Goal: Task Accomplishment & Management: Complete application form

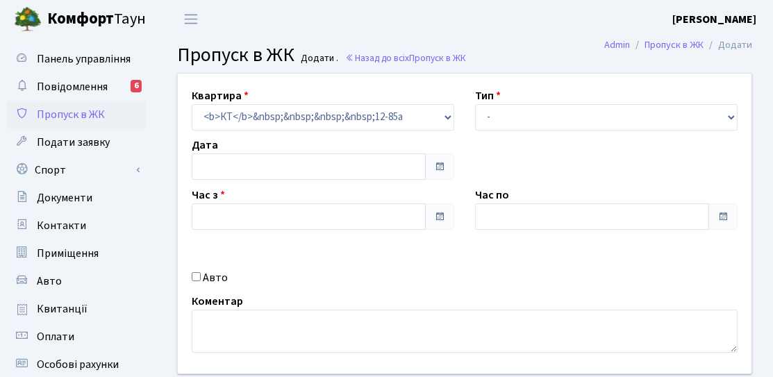
click at [520, 114] on select "- Доставка Таксі Гості Сервіс" at bounding box center [606, 117] width 263 height 26
type input "[DATE]"
type input "15:45"
type input "16:45"
click at [520, 133] on div "Квартира <b>КТ</b>&nbsp;&nbsp;&nbsp;&nbsp;12-85а КТ 12-85а Тип - Доставка Таксі…" at bounding box center [464, 224] width 595 height 300
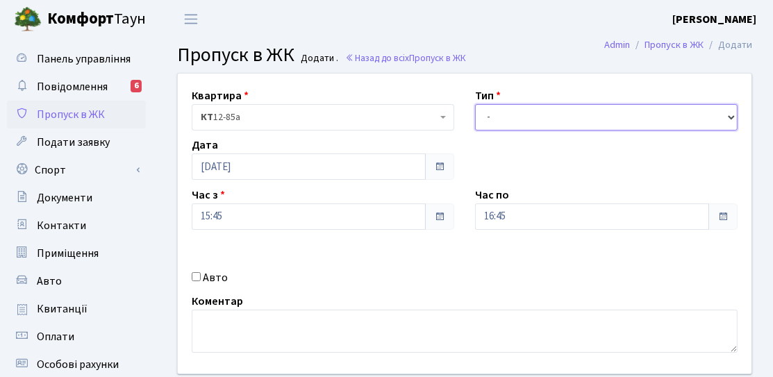
click at [523, 117] on select "- Доставка Таксі Гості Сервіс" at bounding box center [606, 117] width 263 height 26
select select "3"
click at [475, 104] on select "- Доставка Таксі Гості Сервіс" at bounding box center [606, 117] width 263 height 26
click at [271, 229] on div "Квартира <b>КТ</b>&nbsp;&nbsp;&nbsp;&nbsp;12-85а КТ 12-85а Тип - Доставка Таксі…" at bounding box center [464, 224] width 595 height 300
click at [418, 265] on div "Квартира <b>КТ</b>&nbsp;&nbsp;&nbsp;&nbsp;12-85а КТ 12-85а Тип - Доставка Таксі…" at bounding box center [464, 224] width 595 height 300
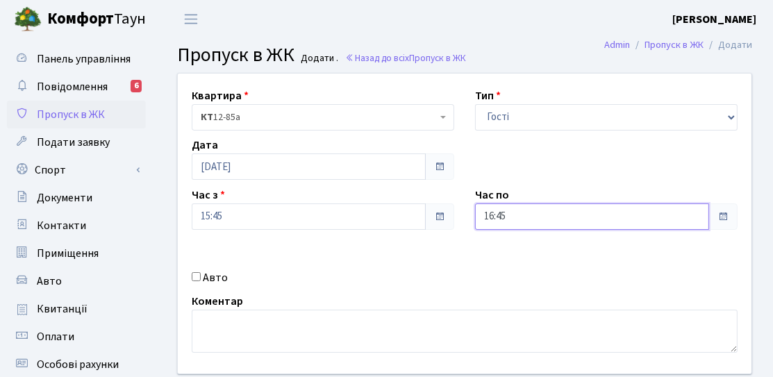
click at [490, 216] on input "16:45" at bounding box center [592, 217] width 234 height 26
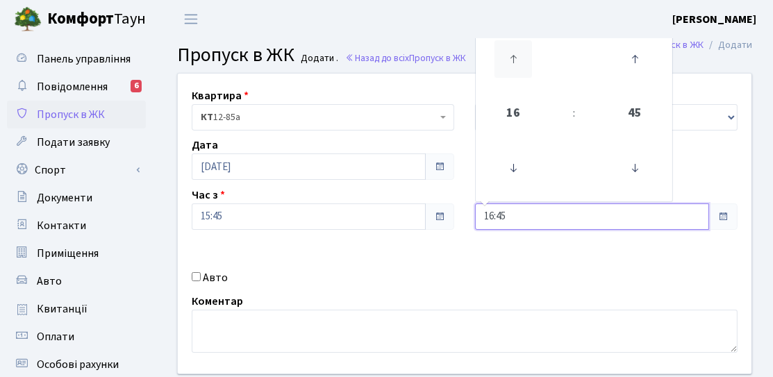
click at [514, 59] on icon at bounding box center [514, 59] width 38 height 38
type input "18:45"
click at [417, 261] on div "Квартира <b>КТ</b>&nbsp;&nbsp;&nbsp;&nbsp;12-85а КТ 12-85а Тип - Доставка Таксі…" at bounding box center [464, 224] width 595 height 300
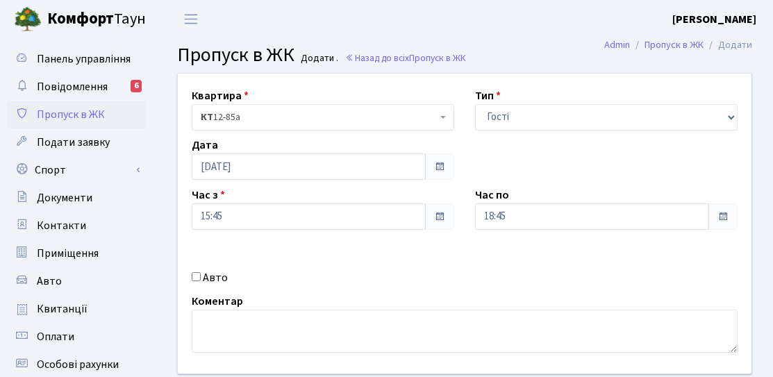
click at [206, 287] on div "Квартира <b>КТ</b>&nbsp;&nbsp;&nbsp;&nbsp;12-85а КТ 12-85а Тип - Доставка Таксі…" at bounding box center [464, 224] width 595 height 300
click at [208, 281] on label "Авто" at bounding box center [215, 278] width 25 height 17
click at [201, 281] on input "Авто" at bounding box center [196, 276] width 9 height 9
checkbox input "true"
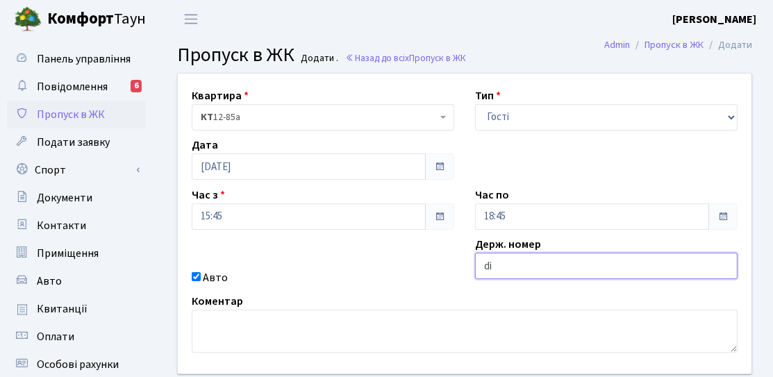
type input "d"
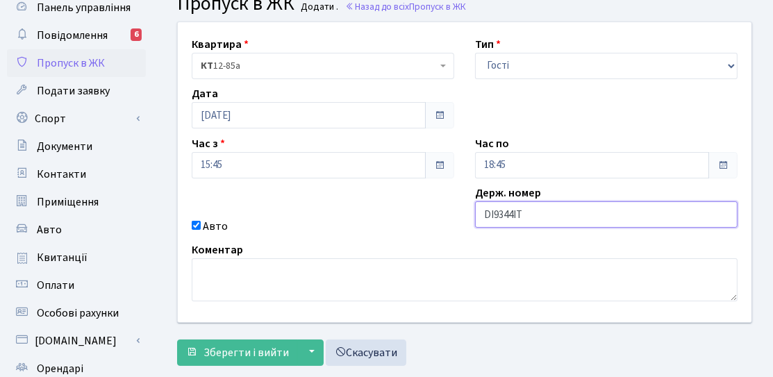
scroll to position [69, 0]
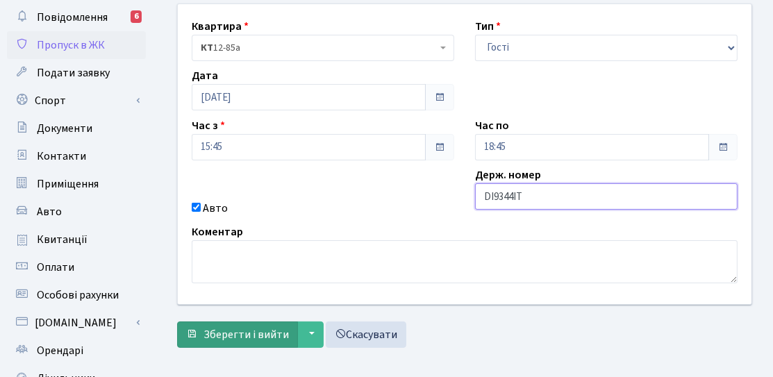
type input "DI9344IT"
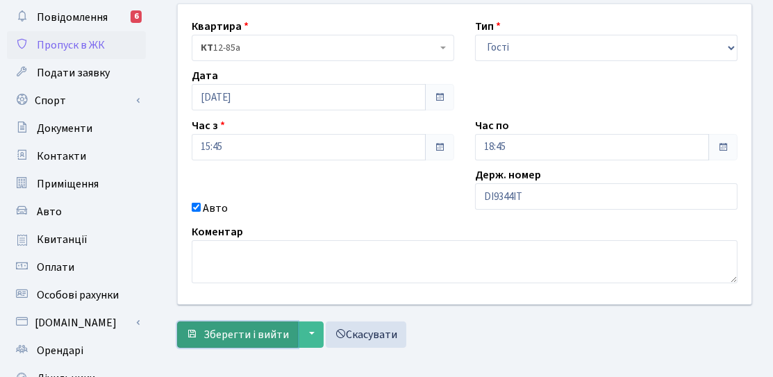
click at [260, 338] on span "Зберегти і вийти" at bounding box center [246, 334] width 85 height 15
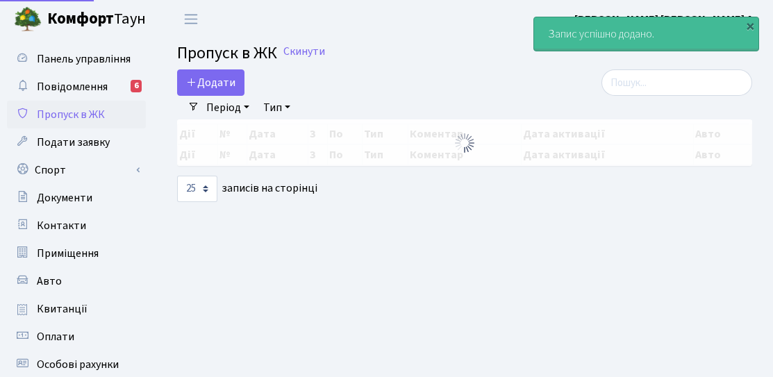
select select "25"
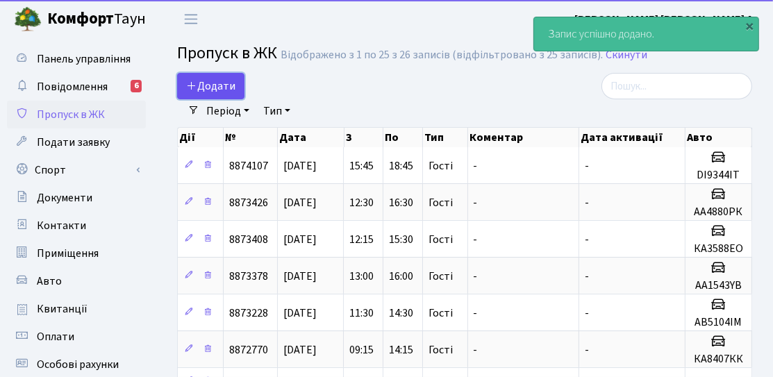
click at [238, 85] on link "Додати" at bounding box center [210, 86] width 67 height 26
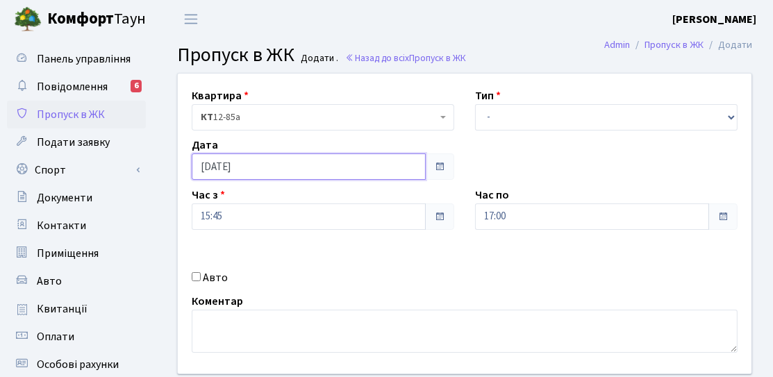
click at [282, 174] on input "[DATE]" at bounding box center [309, 167] width 234 height 26
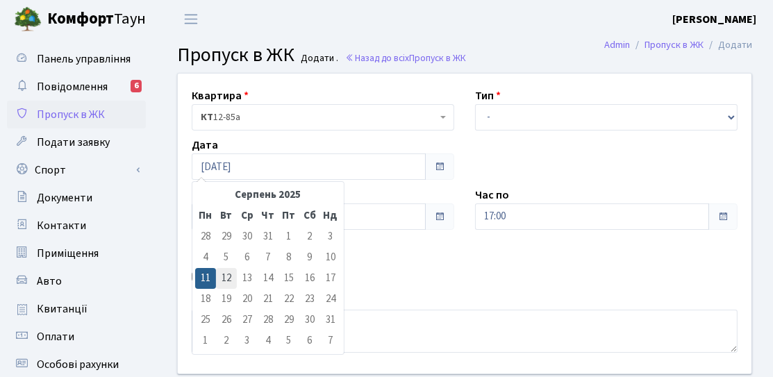
click at [227, 276] on td "12" at bounding box center [226, 278] width 21 height 21
type input "[DATE]"
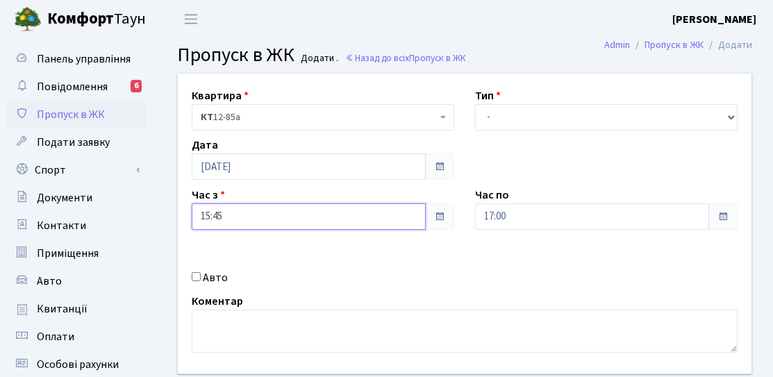
click at [261, 215] on input "15:45" at bounding box center [309, 217] width 234 height 26
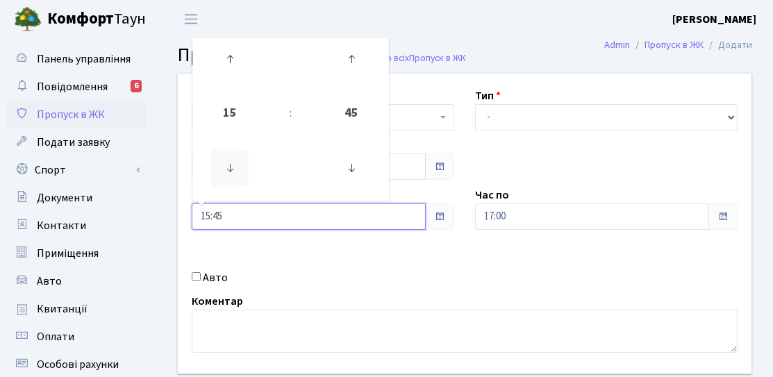
click at [238, 174] on icon at bounding box center [230, 168] width 38 height 38
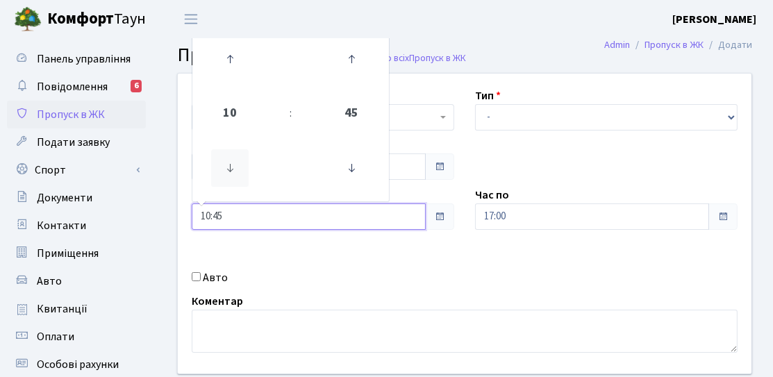
click at [238, 174] on icon at bounding box center [230, 168] width 38 height 38
click at [338, 165] on icon at bounding box center [352, 168] width 38 height 38
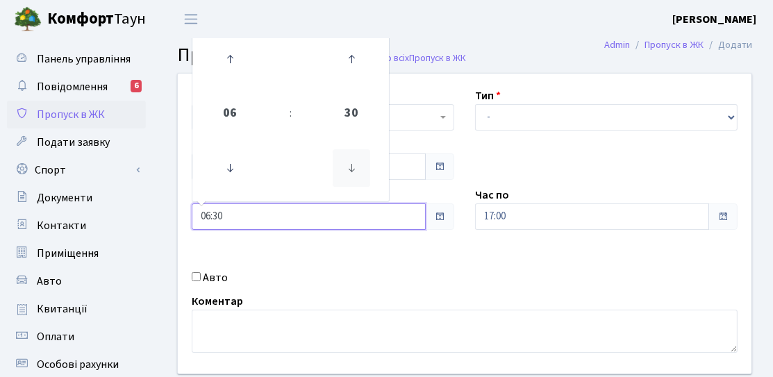
click at [338, 165] on icon at bounding box center [352, 168] width 38 height 38
click at [338, 177] on icon at bounding box center [352, 168] width 38 height 38
type input "06:00"
drag, startPoint x: 465, startPoint y: 214, endPoint x: 476, endPoint y: 213, distance: 11.2
click at [465, 214] on div "Час по 17:00" at bounding box center [606, 208] width 283 height 43
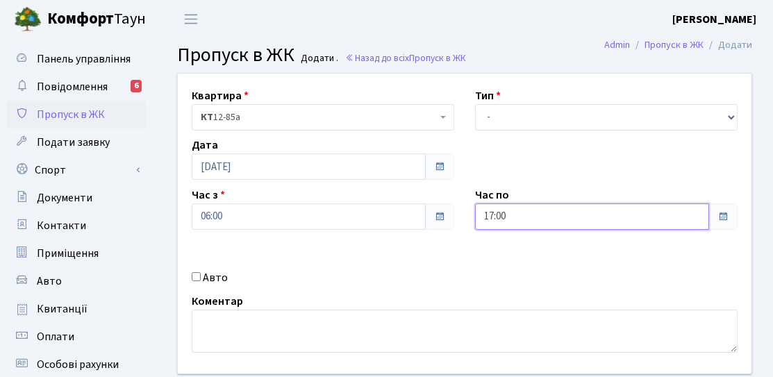
click at [479, 213] on input "17:00" at bounding box center [592, 217] width 234 height 26
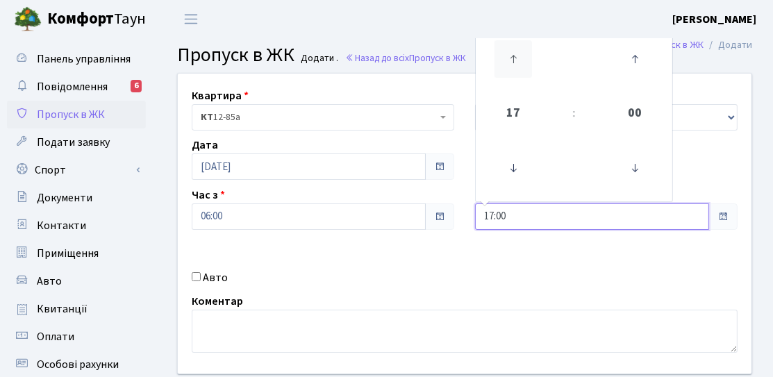
click at [517, 63] on icon at bounding box center [514, 59] width 38 height 38
type input "21:00"
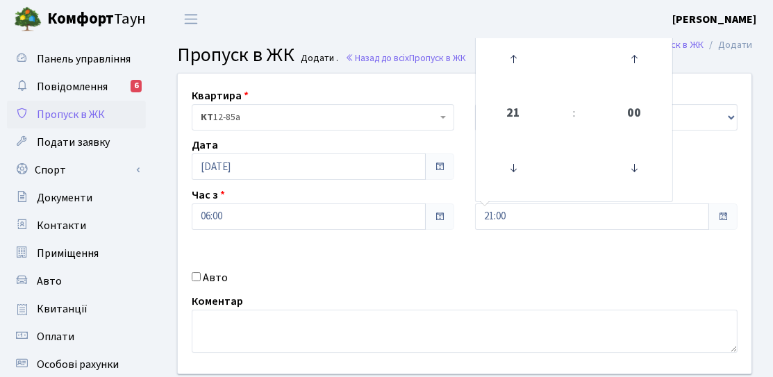
drag, startPoint x: 392, startPoint y: 256, endPoint x: 315, endPoint y: 279, distance: 80.3
click at [392, 256] on div "Квартира <b>КТ</b>&nbsp;&nbsp;&nbsp;&nbsp;12-85а КТ 12-85а Тип - Доставка Таксі…" at bounding box center [464, 224] width 595 height 300
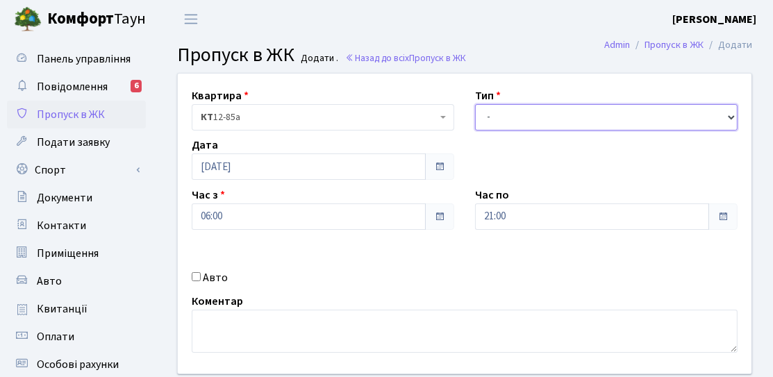
click at [540, 124] on select "- Доставка Таксі Гості Сервіс" at bounding box center [606, 117] width 263 height 26
select select "3"
click at [475, 104] on select "- Доставка Таксі Гості Сервіс" at bounding box center [606, 117] width 263 height 26
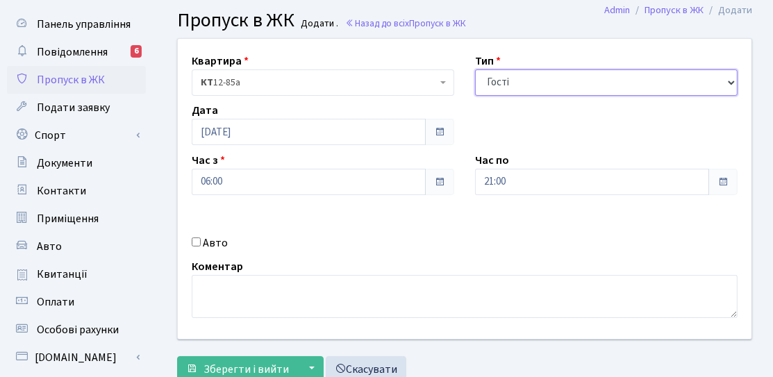
scroll to position [139, 0]
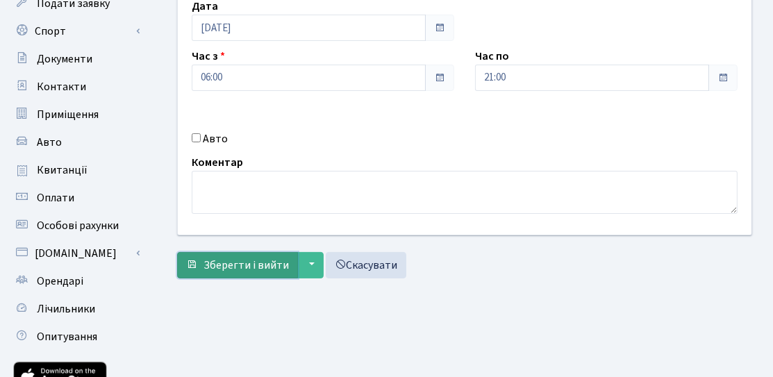
click at [249, 268] on span "Зберегти і вийти" at bounding box center [246, 265] width 85 height 15
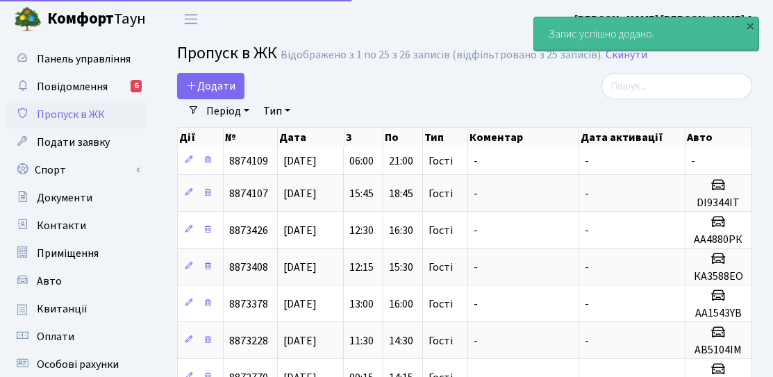
select select "25"
